Goal: Task Accomplishment & Management: Use online tool/utility

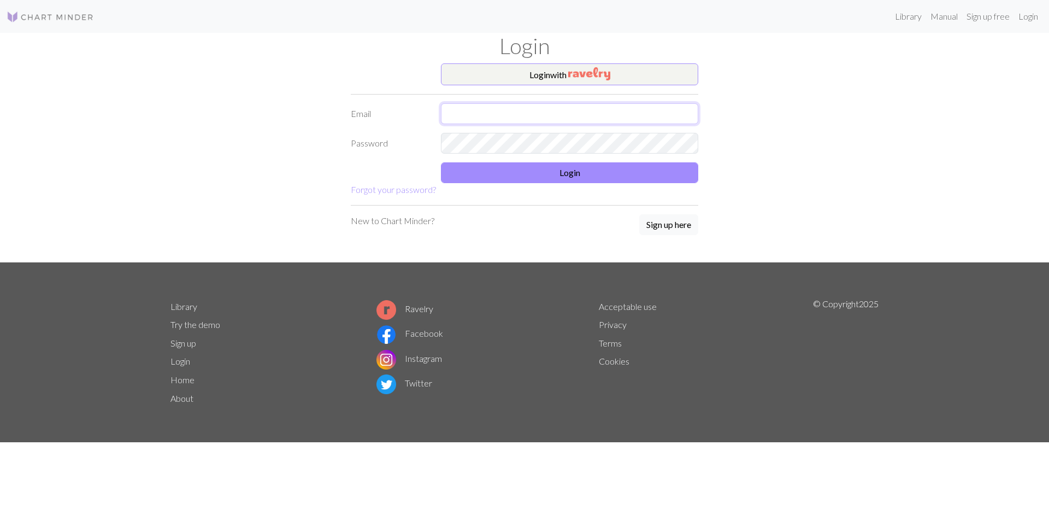
click at [535, 114] on input "text" at bounding box center [569, 113] width 257 height 21
type input "[EMAIL_ADDRESS][DOMAIN_NAME]"
click at [580, 171] on button "Login" at bounding box center [569, 172] width 257 height 21
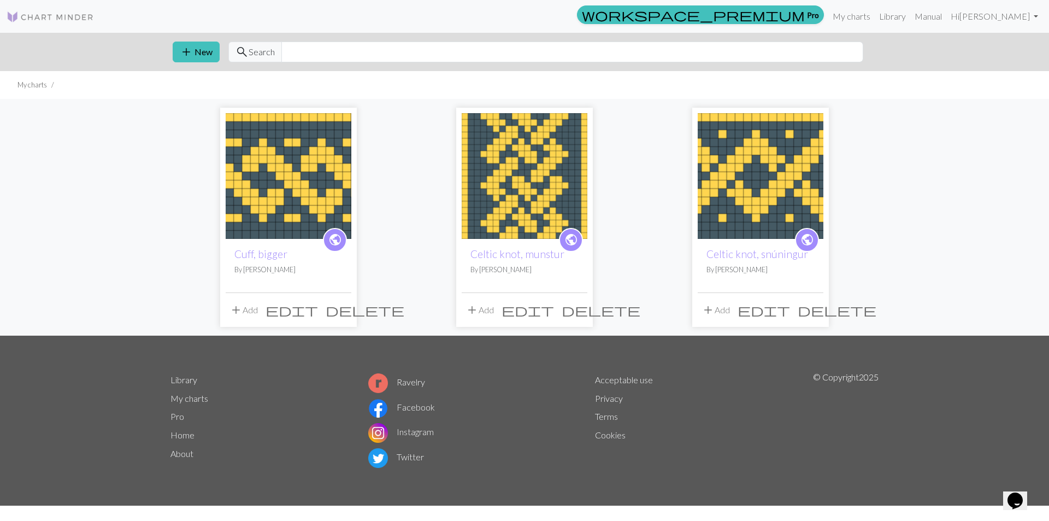
click at [304, 167] on img at bounding box center [289, 176] width 126 height 126
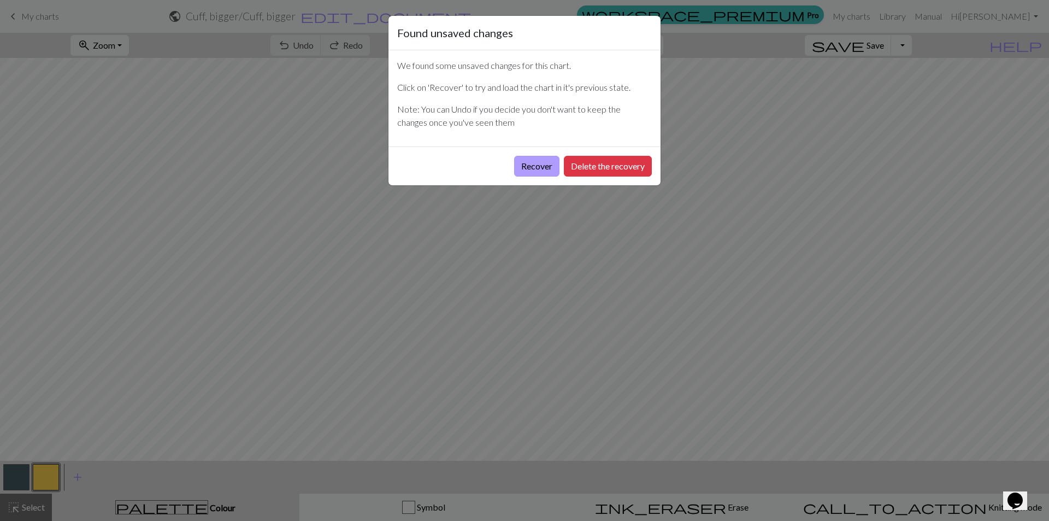
click at [530, 167] on button "Recover" at bounding box center [536, 166] width 45 height 21
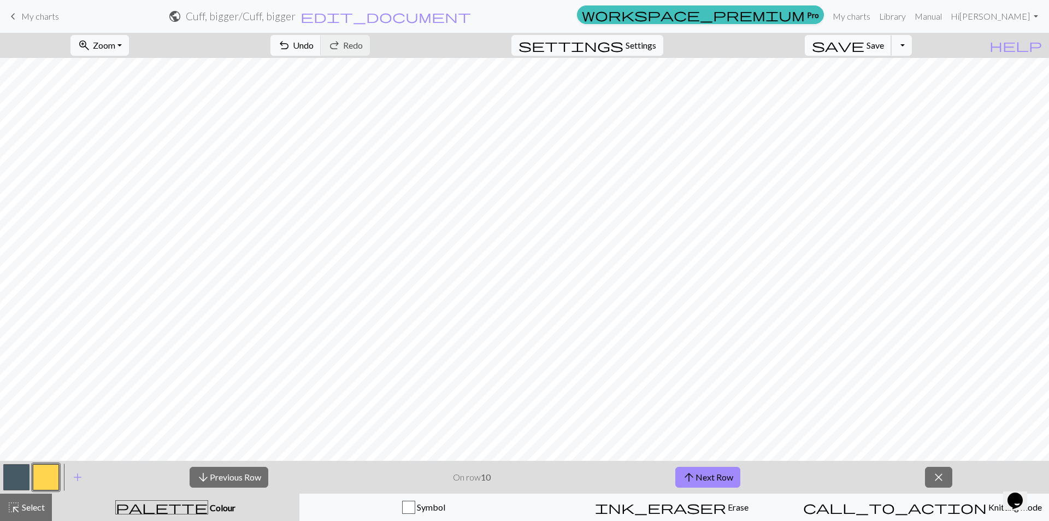
click at [884, 43] on span "Save" at bounding box center [875, 45] width 17 height 10
click at [714, 475] on button "arrow_upward Next Row" at bounding box center [708, 477] width 65 height 21
click at [726, 480] on button "arrow_upward Next Row" at bounding box center [708, 477] width 65 height 21
click at [730, 472] on button "arrow_upward Next Row" at bounding box center [708, 477] width 65 height 21
click at [725, 476] on button "arrow_upward Next Row" at bounding box center [708, 477] width 65 height 21
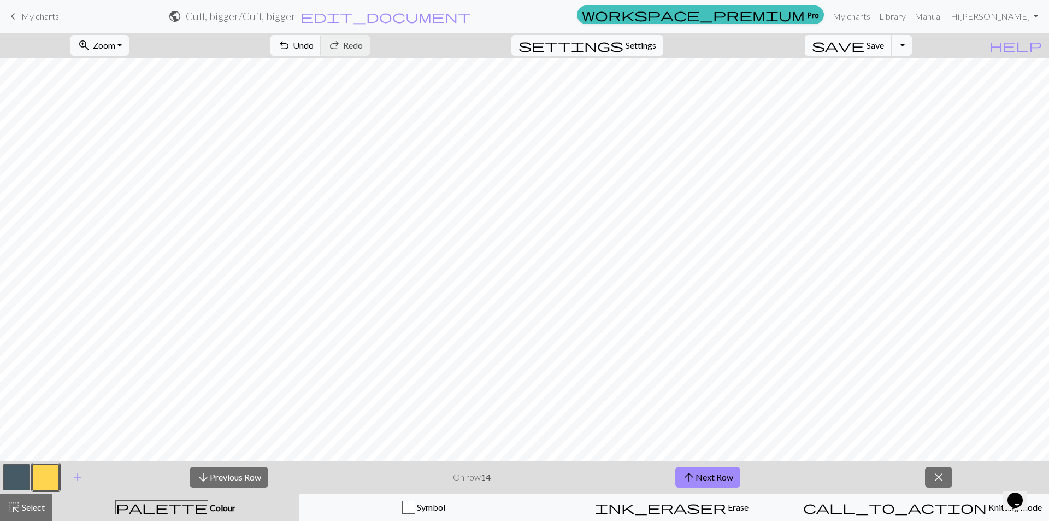
click at [884, 44] on button "save Save Save" at bounding box center [848, 45] width 87 height 21
click at [13, 16] on div "Chart saved" at bounding box center [524, 21] width 1049 height 43
click at [14, 17] on span "keyboard_arrow_left" at bounding box center [13, 16] width 13 height 15
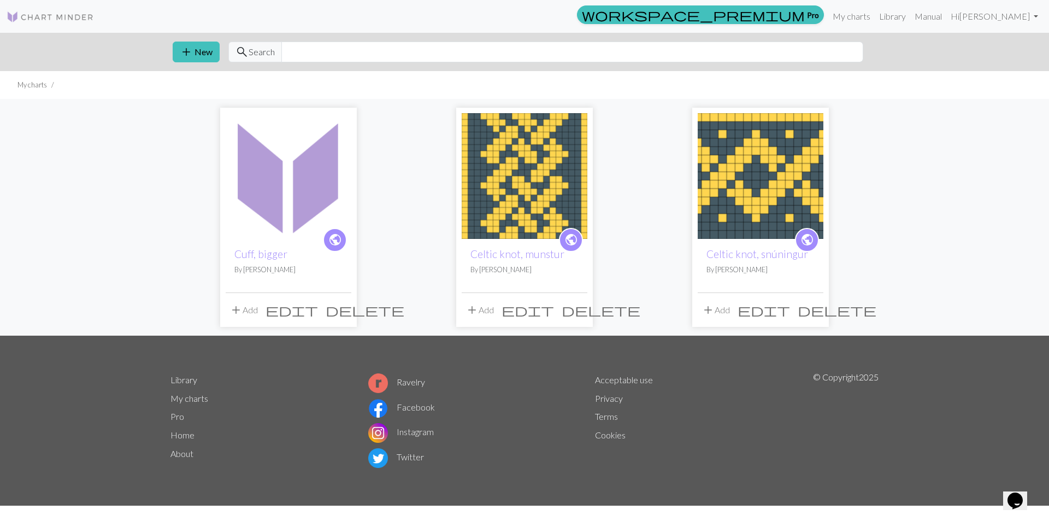
click at [522, 175] on img at bounding box center [525, 176] width 126 height 126
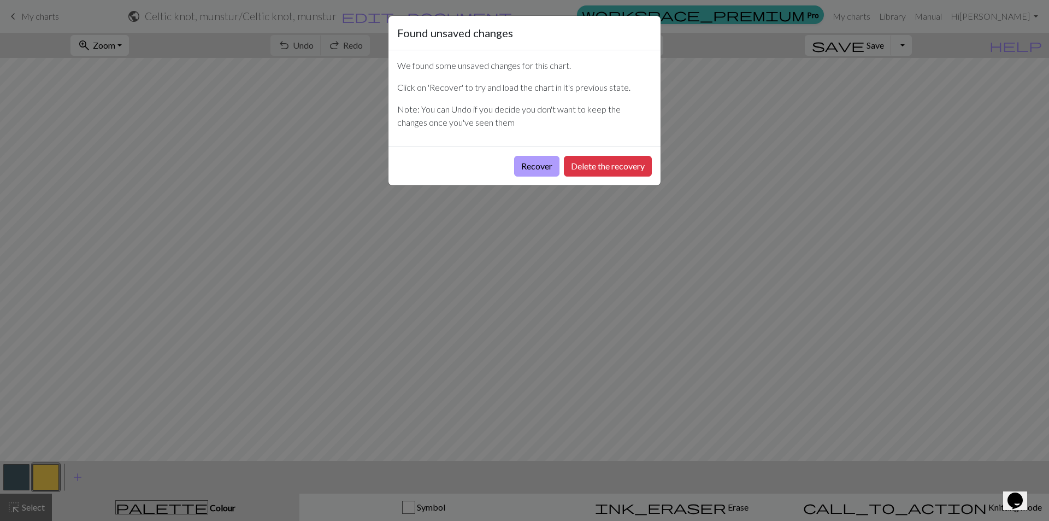
click at [526, 165] on button "Recover" at bounding box center [536, 166] width 45 height 21
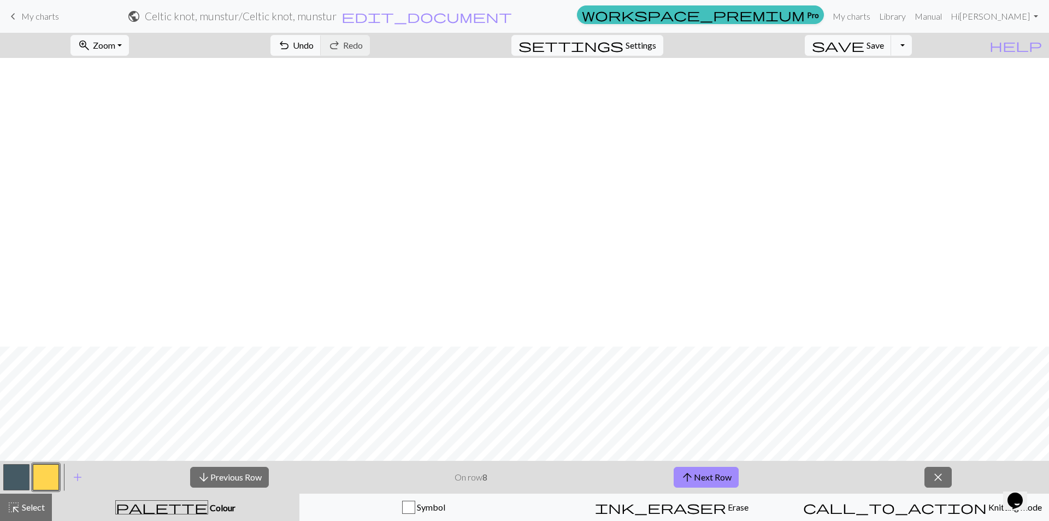
scroll to position [289, 0]
click at [938, 478] on span "close" at bounding box center [938, 476] width 13 height 15
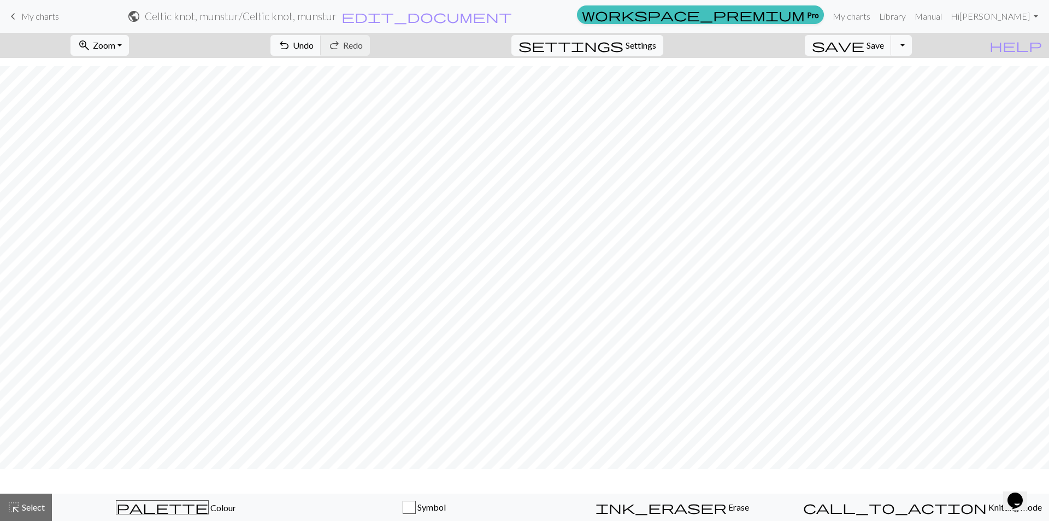
scroll to position [256, 0]
click at [987, 508] on span "Knitting mode" at bounding box center [1014, 507] width 55 height 10
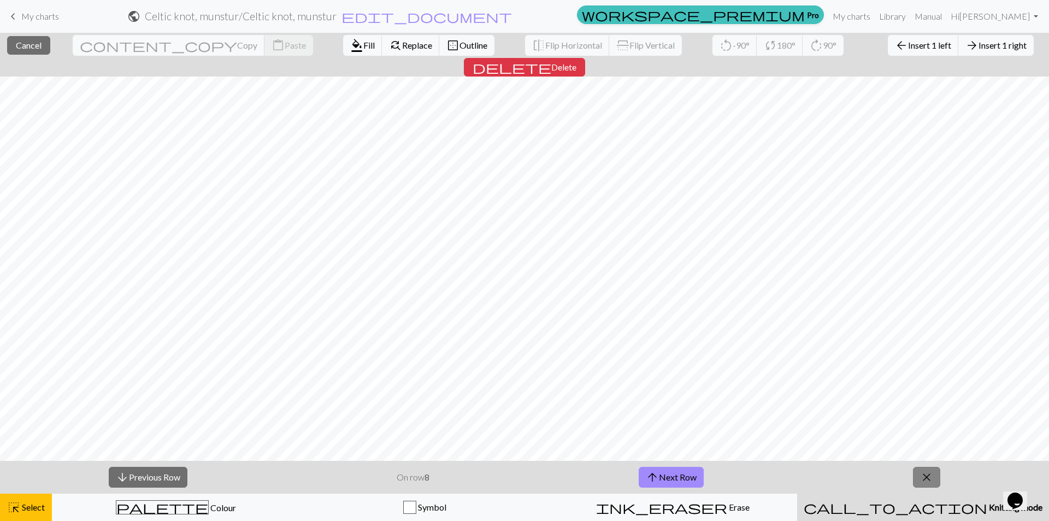
click at [923, 478] on span "close" at bounding box center [926, 476] width 13 height 15
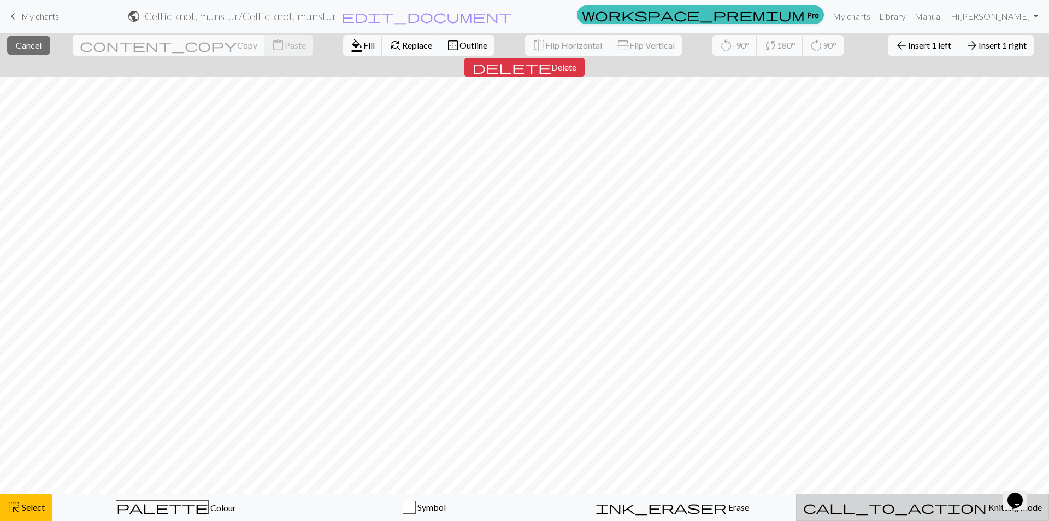
click at [894, 508] on span "call_to_action" at bounding box center [895, 507] width 184 height 15
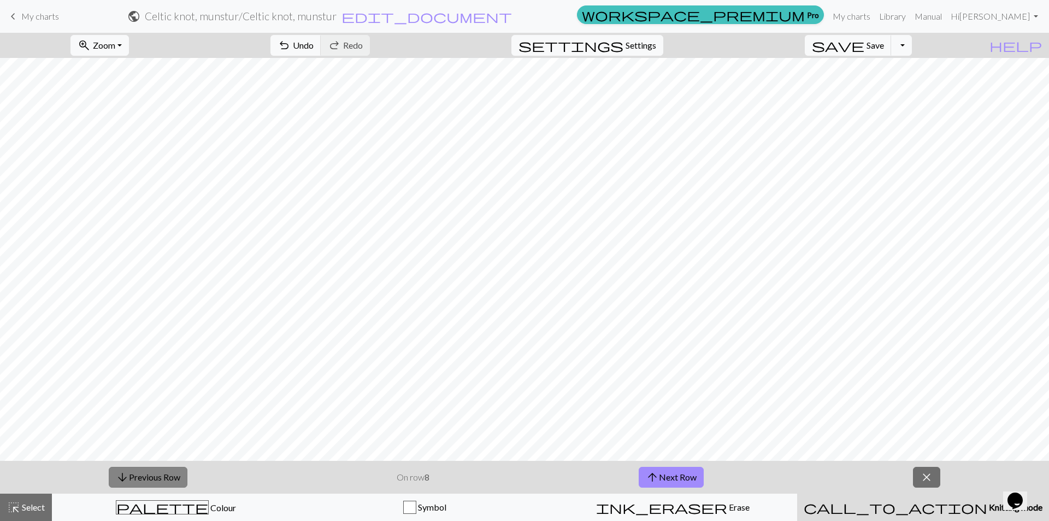
click at [146, 475] on button "arrow_downward Previous Row" at bounding box center [148, 477] width 79 height 21
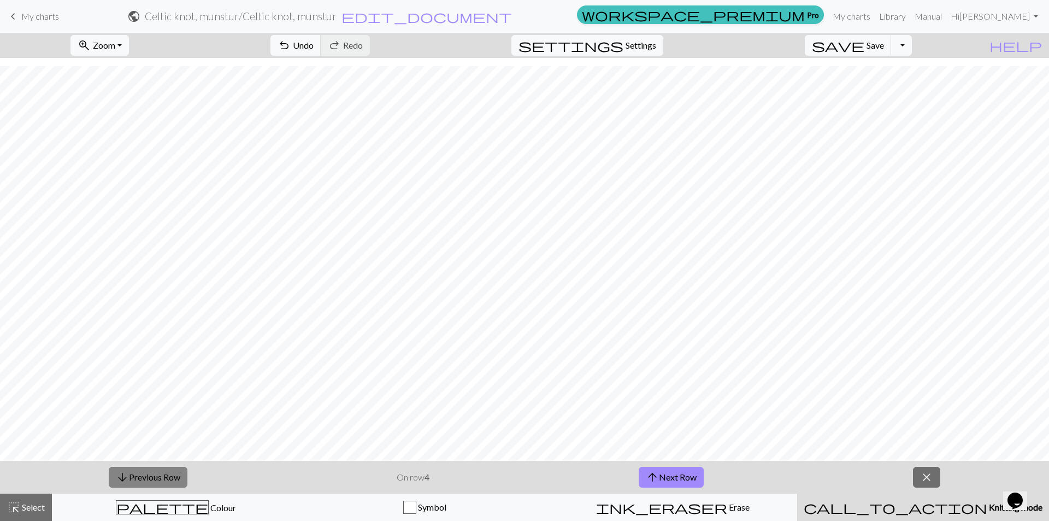
click at [179, 478] on button "arrow_downward Previous Row" at bounding box center [148, 477] width 79 height 21
click at [684, 473] on button "arrow_upward Next Row" at bounding box center [671, 477] width 65 height 21
